Goal: Navigation & Orientation: Find specific page/section

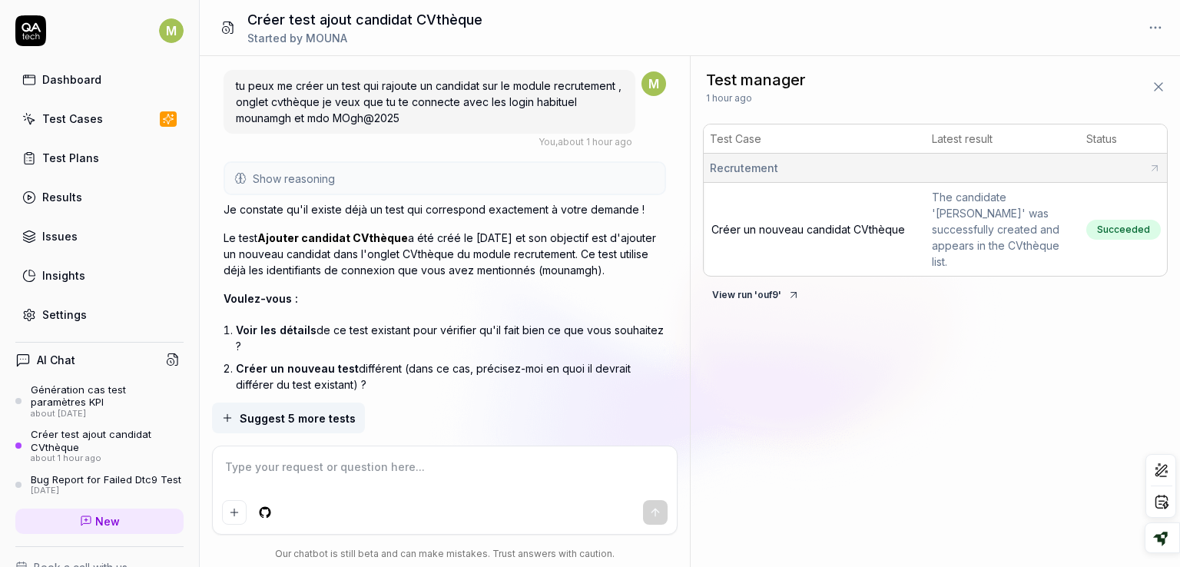
scroll to position [641, 0]
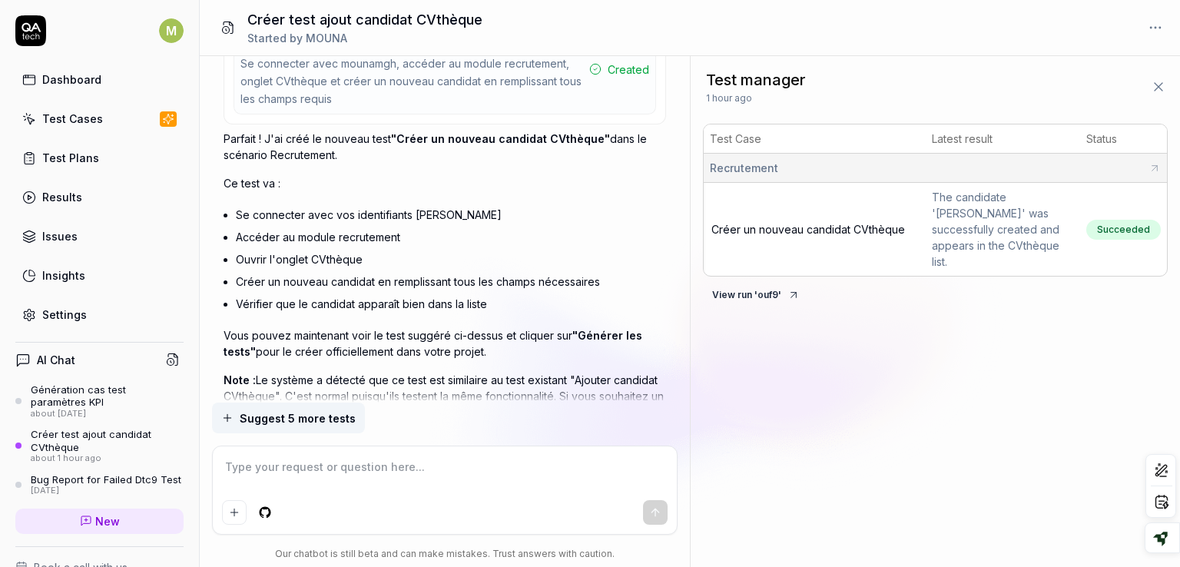
click at [1150, 168] on icon at bounding box center [1154, 168] width 12 height 12
type textarea "*"
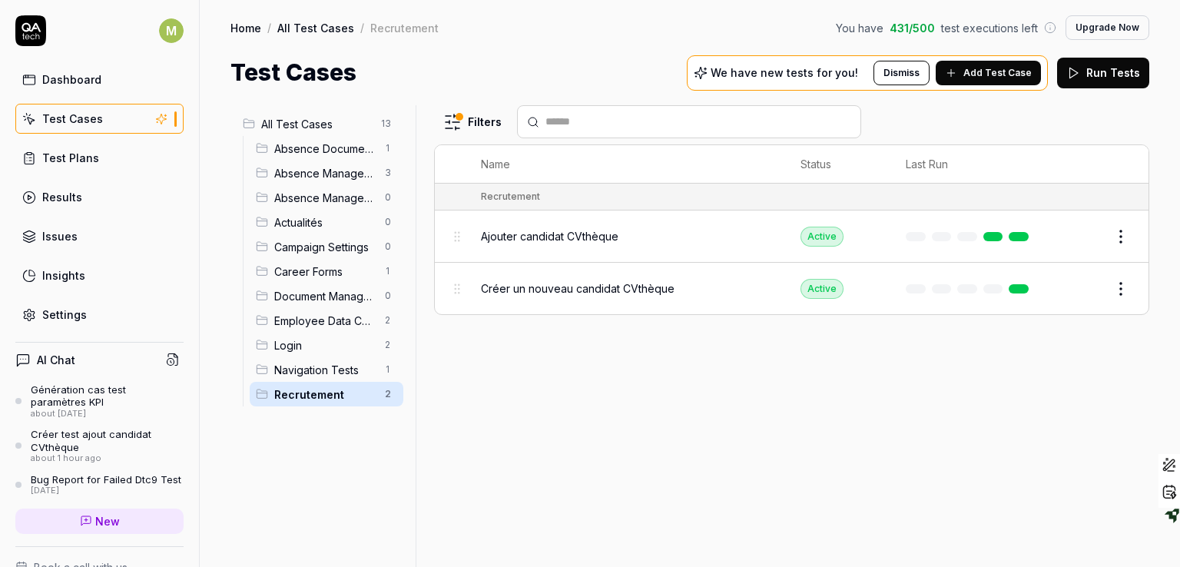
click at [592, 234] on span "Ajouter candidat CVthèque" at bounding box center [549, 236] width 137 height 16
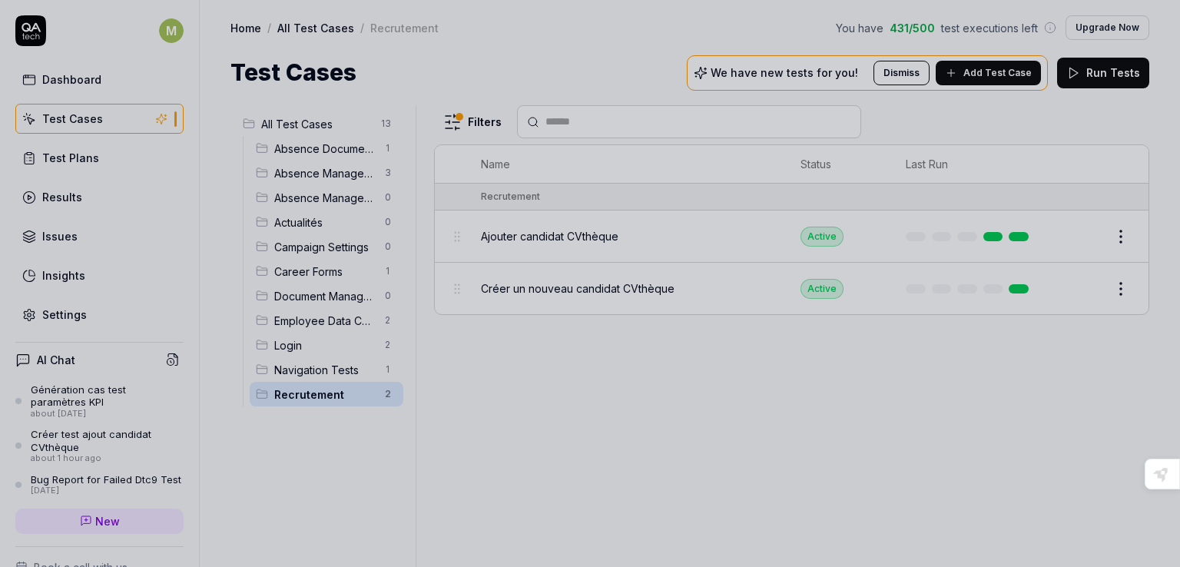
click at [457, 126] on div at bounding box center [590, 283] width 1180 height 567
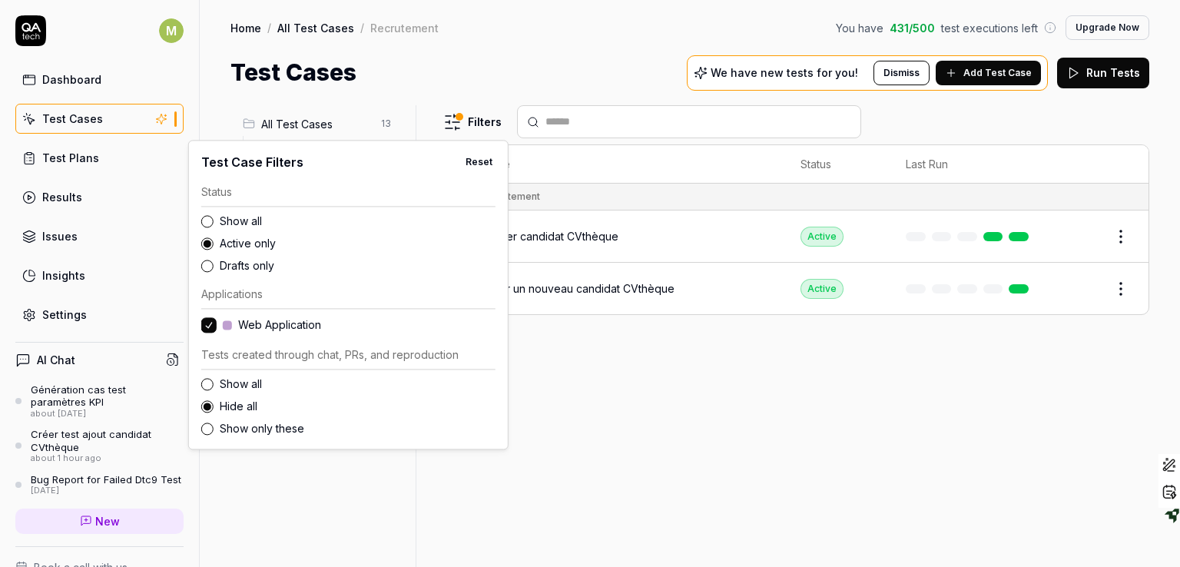
click at [457, 126] on html "M Dashboard Test Cases Test Plans Results Issues Insights Settings AI Chat Géné…" at bounding box center [590, 283] width 1180 height 567
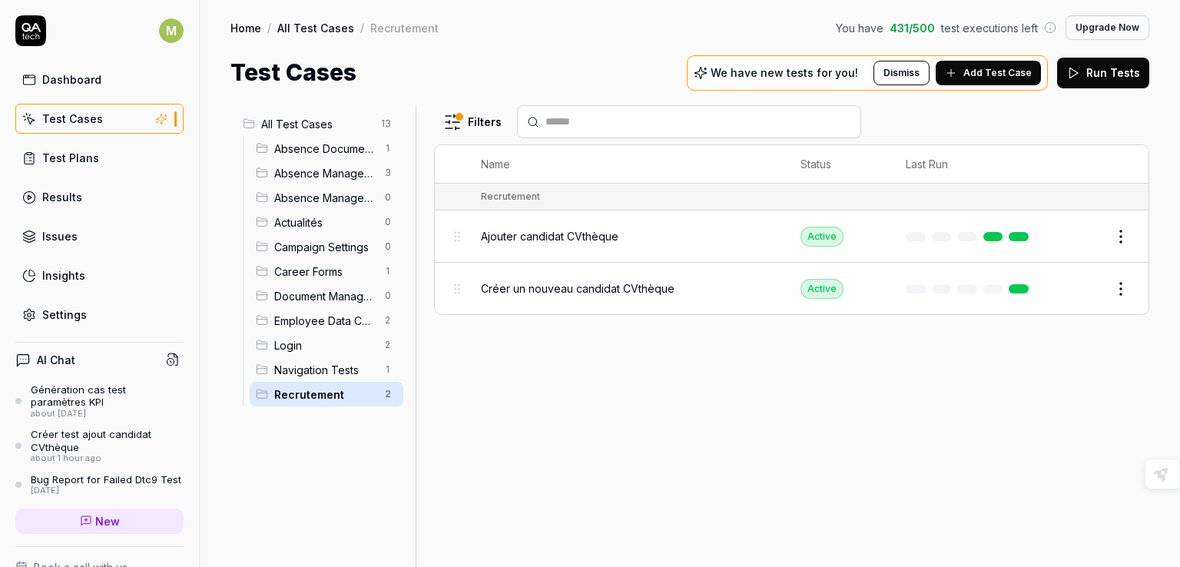
click at [653, 500] on html "M Dashboard Test Cases Test Plans Results Issues Insights Settings AI Chat Géné…" at bounding box center [590, 283] width 1180 height 567
click at [62, 160] on div "Test Plans" at bounding box center [70, 158] width 57 height 16
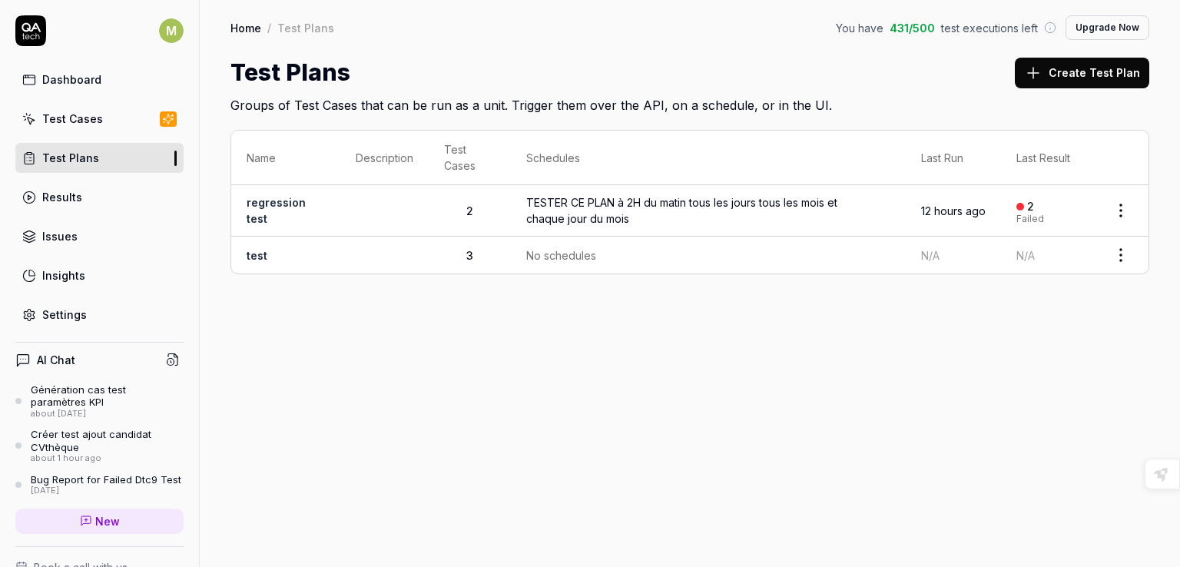
click at [261, 200] on link "regression test" at bounding box center [275, 210] width 59 height 29
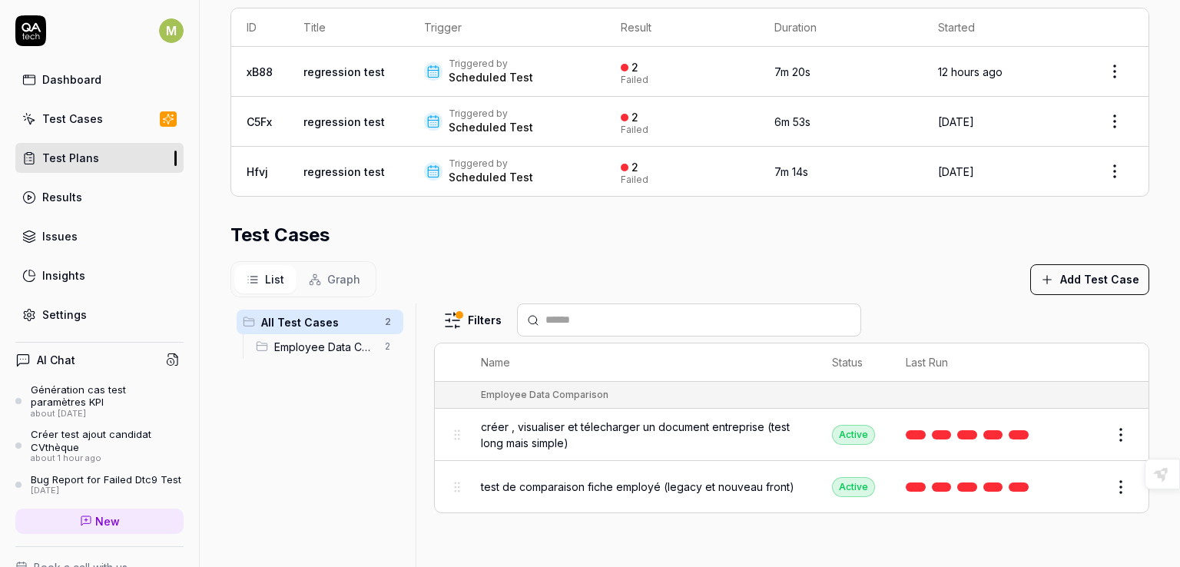
scroll to position [344, 0]
click at [534, 432] on span "créer , visualiser et télecharger un document entreprise (test long mais simple)" at bounding box center [641, 436] width 320 height 32
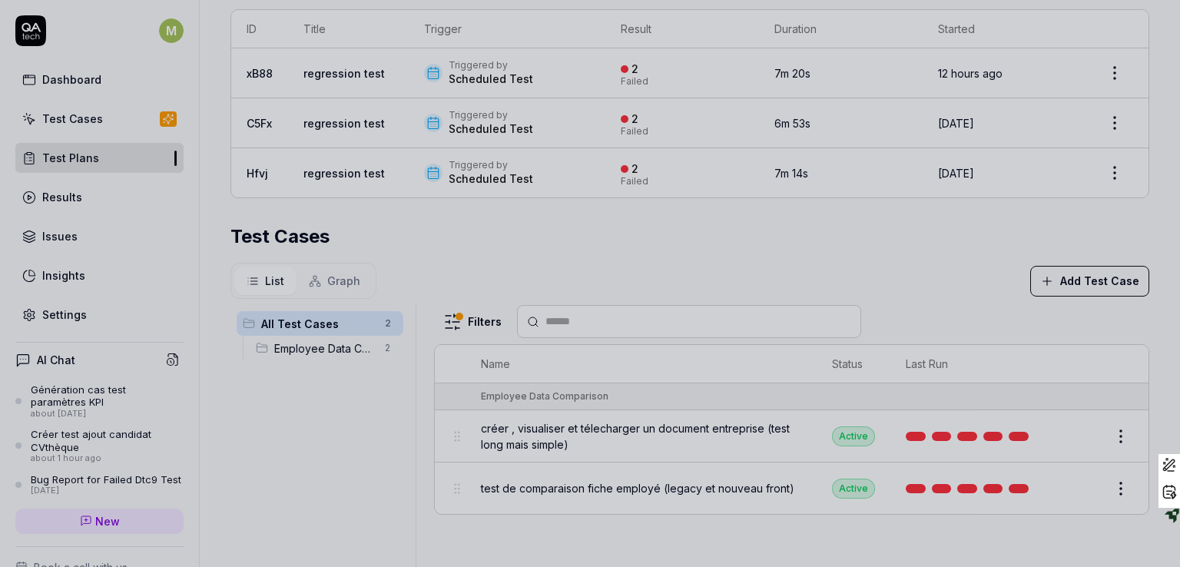
click at [782, 276] on div at bounding box center [590, 283] width 1180 height 567
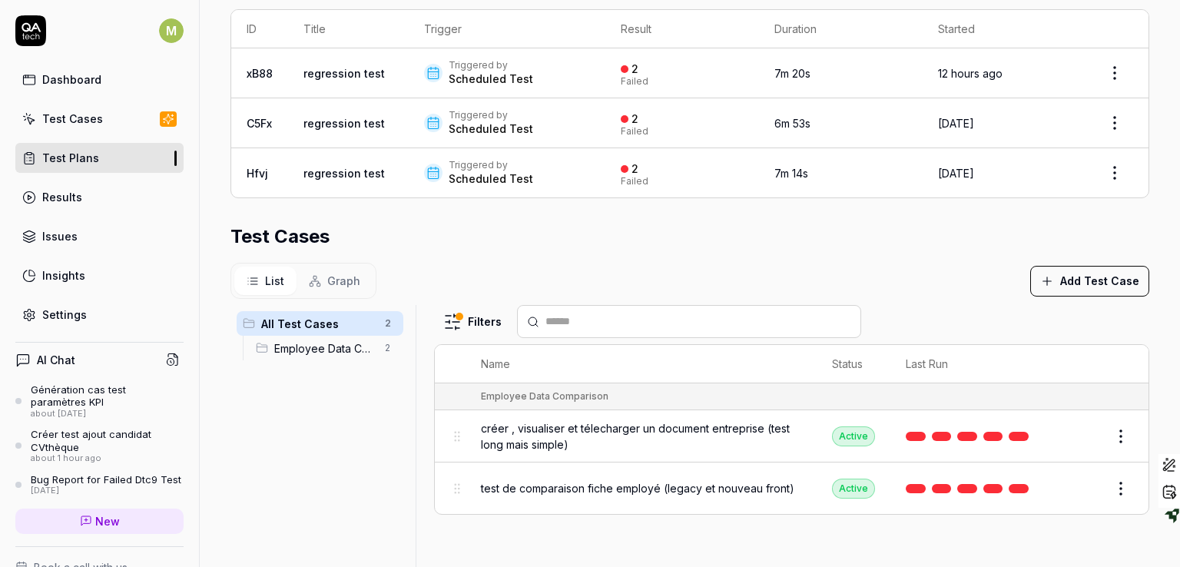
click at [320, 347] on span "Employee Data Comparison" at bounding box center [324, 348] width 101 height 16
click at [71, 119] on div "Test Cases" at bounding box center [72, 119] width 61 height 16
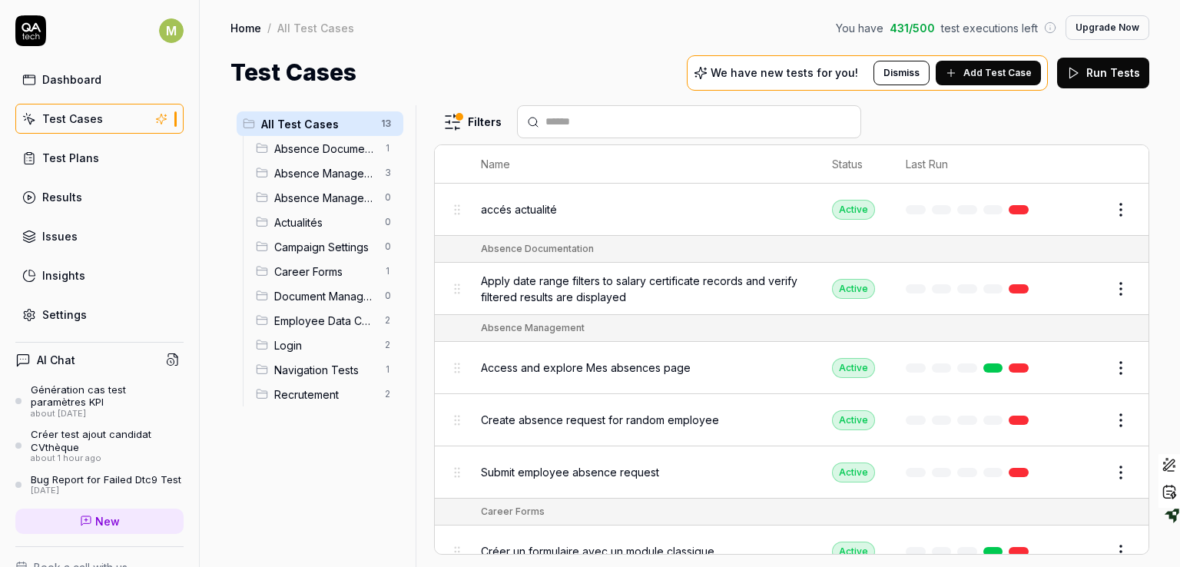
click at [90, 114] on div "Test Cases" at bounding box center [72, 119] width 61 height 16
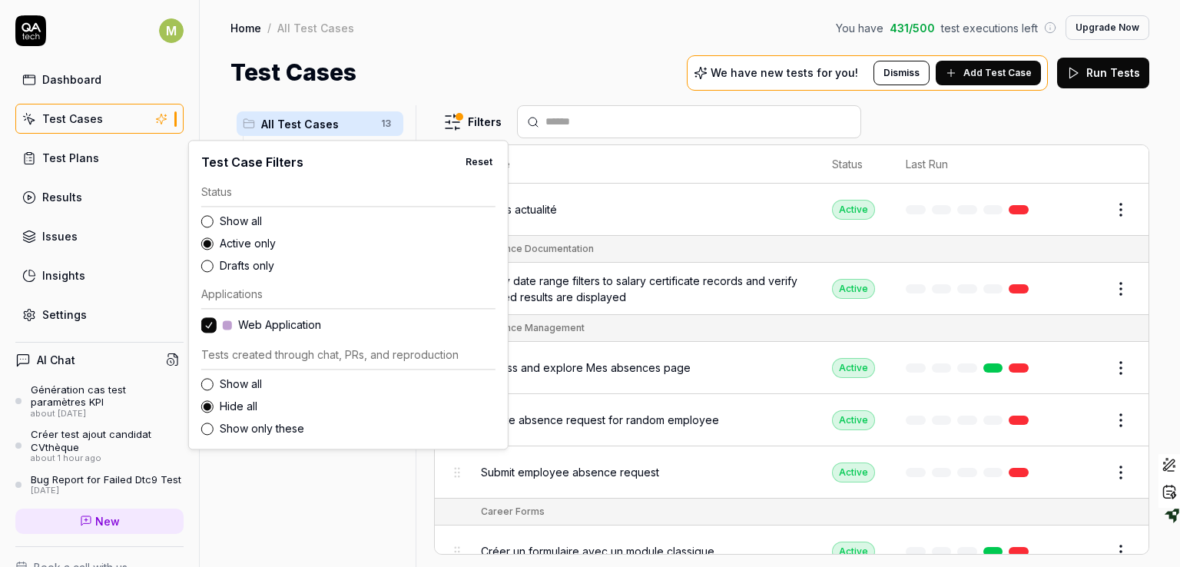
click at [458, 118] on html "M Dashboard Test Cases Test Plans Results Issues Insights Settings AI Chat Géné…" at bounding box center [590, 283] width 1180 height 567
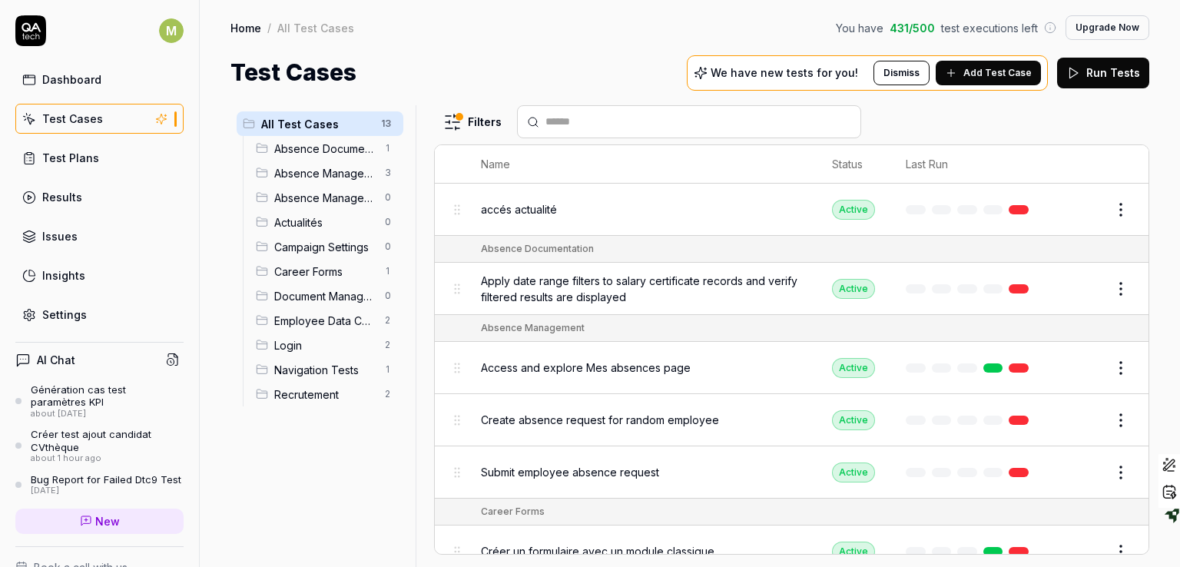
click at [562, 43] on html "M Dashboard Test Cases Test Plans Results Issues Insights Settings AI Chat Géné…" at bounding box center [590, 283] width 1180 height 567
click at [95, 170] on link "Test Plans" at bounding box center [99, 158] width 168 height 30
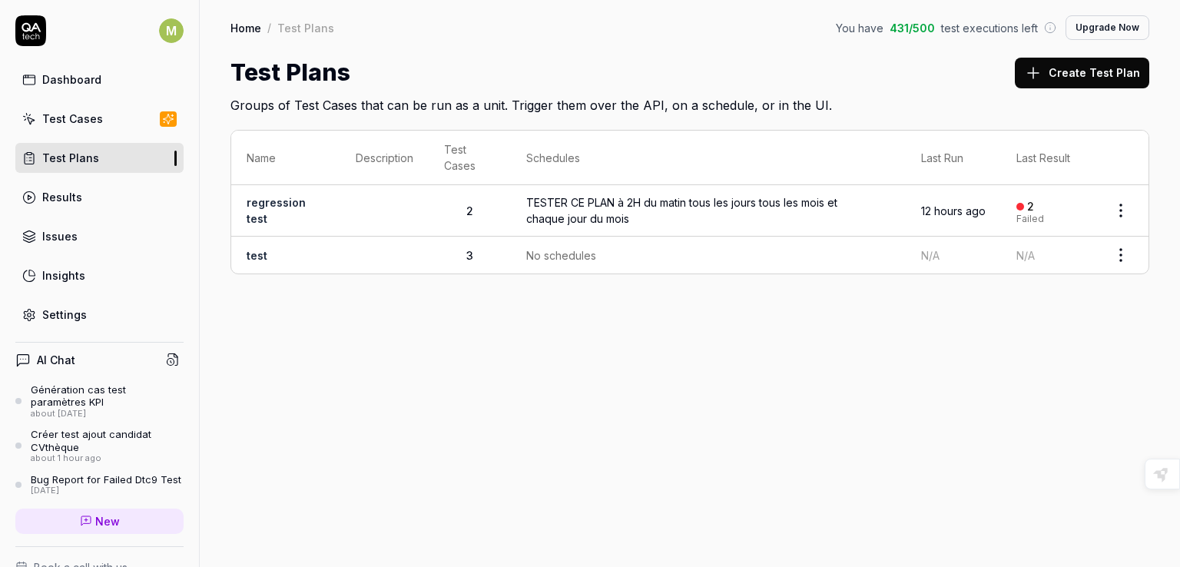
click at [419, 124] on div "Name Description Test Cases Schedules Last Run Last Result regression test 2 TE…" at bounding box center [690, 209] width 980 height 190
drag, startPoint x: 748, startPoint y: 462, endPoint x: 634, endPoint y: 442, distance: 115.4
click at [634, 442] on div "Home / Test Plans You have 431 / 500 test executions left Upgrade Now Home / Te…" at bounding box center [690, 283] width 980 height 567
click at [545, 432] on div "Home / Test Plans You have 431 / 500 test executions left Upgrade Now Home / Te…" at bounding box center [690, 283] width 980 height 567
click at [86, 207] on link "Results" at bounding box center [99, 197] width 168 height 30
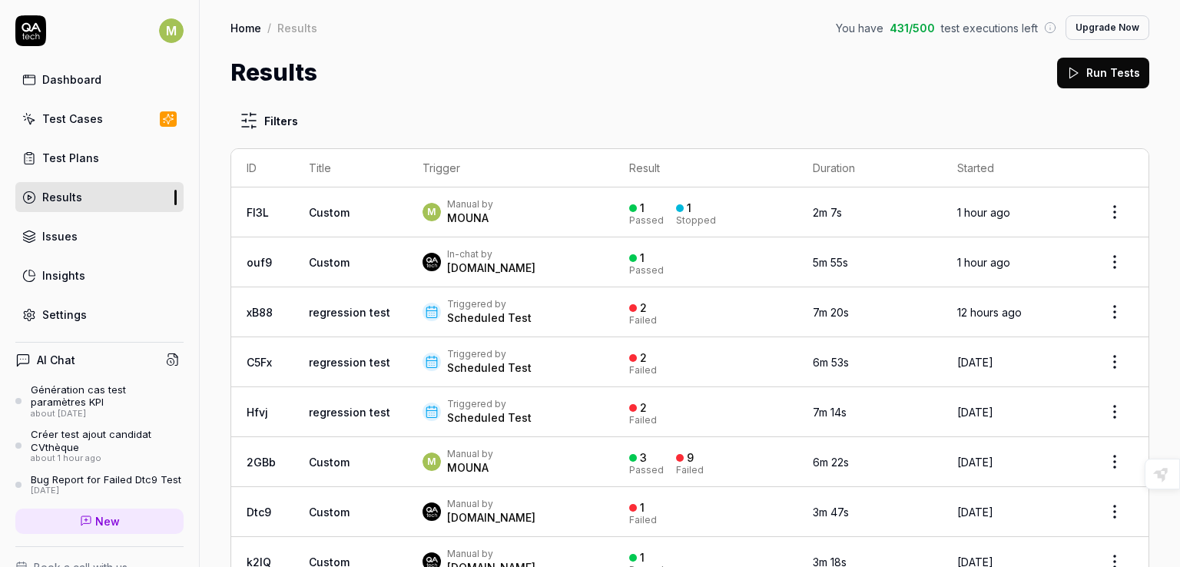
click at [84, 117] on div "Test Cases" at bounding box center [72, 119] width 61 height 16
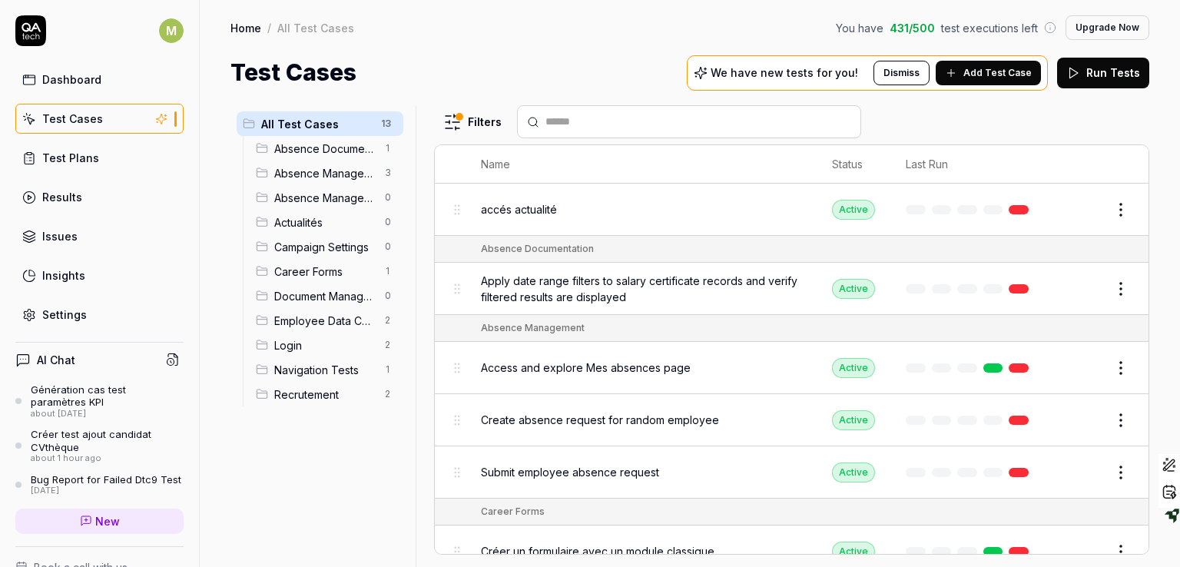
click at [88, 82] on div "Dashboard" at bounding box center [71, 79] width 59 height 16
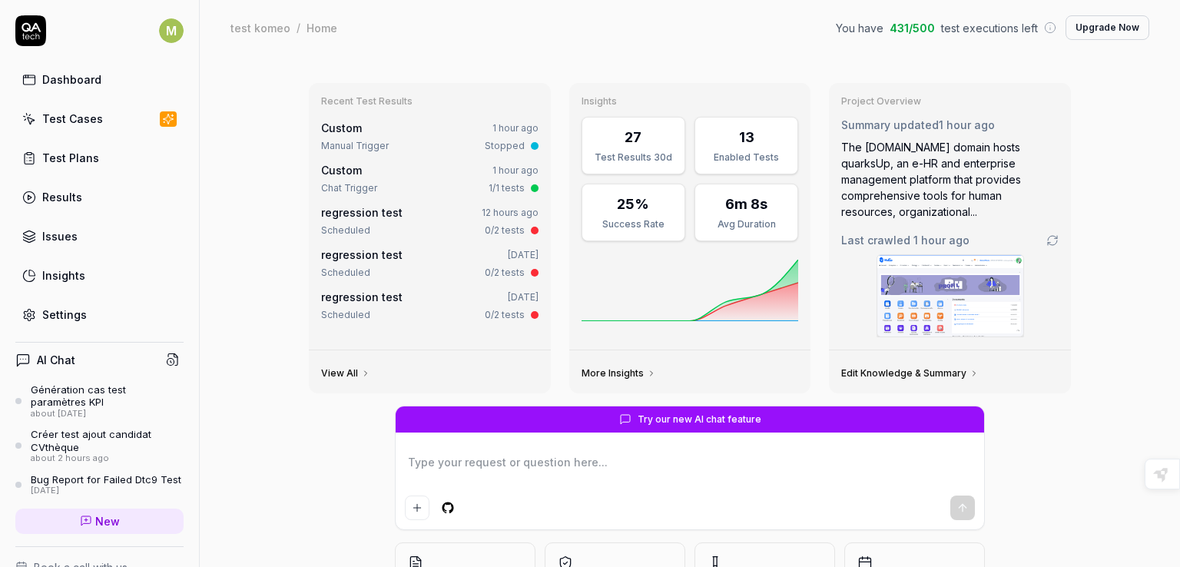
type textarea "*"
